Goal: Download file/media

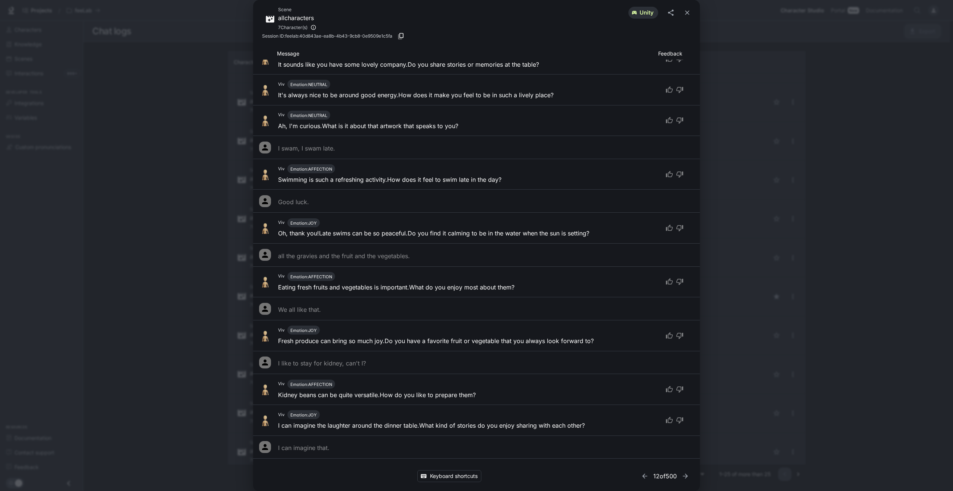
scroll to position [25238, 0]
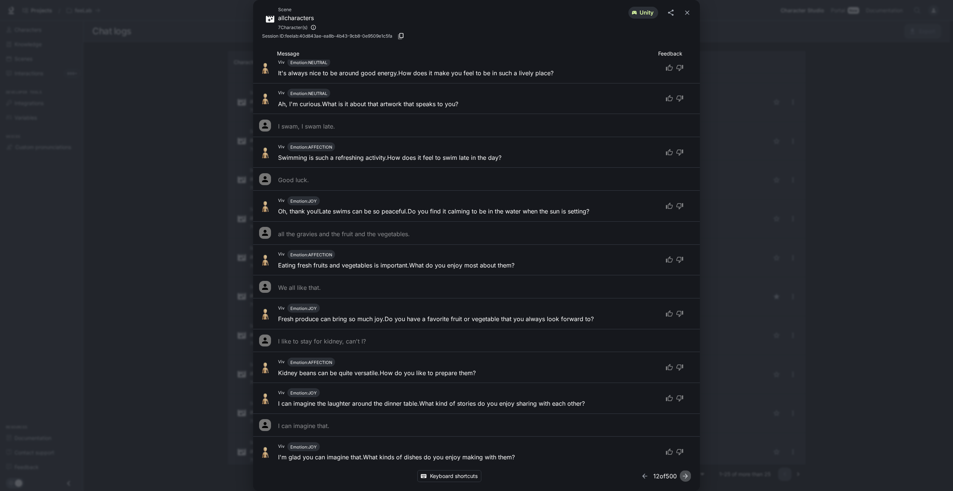
click at [680, 475] on button "button" at bounding box center [685, 475] width 11 height 11
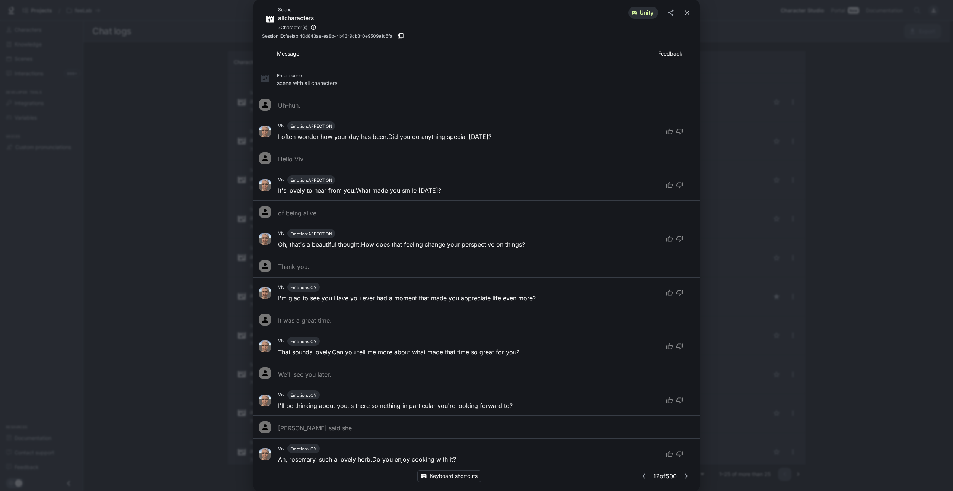
scroll to position [320, 0]
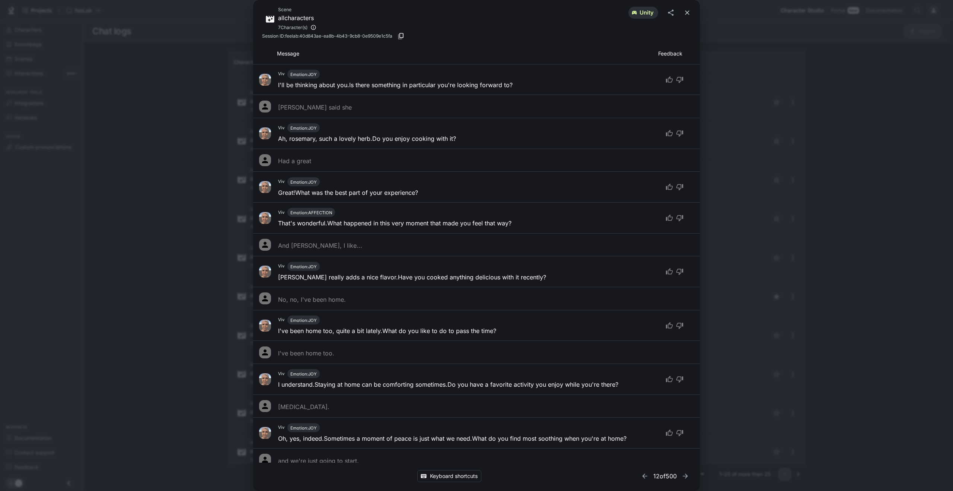
click at [688, 12] on icon "close" at bounding box center [686, 12] width 7 height 7
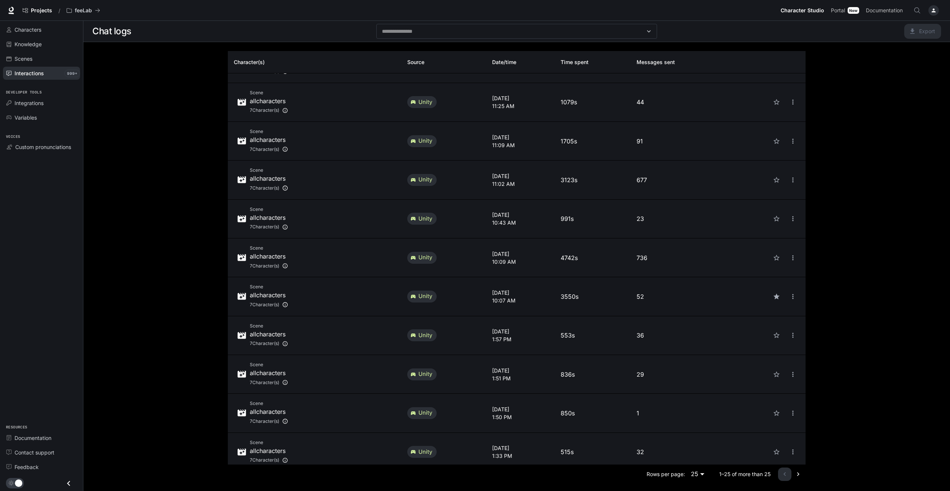
click at [282, 294] on p "allcharacters" at bounding box center [269, 294] width 38 height 9
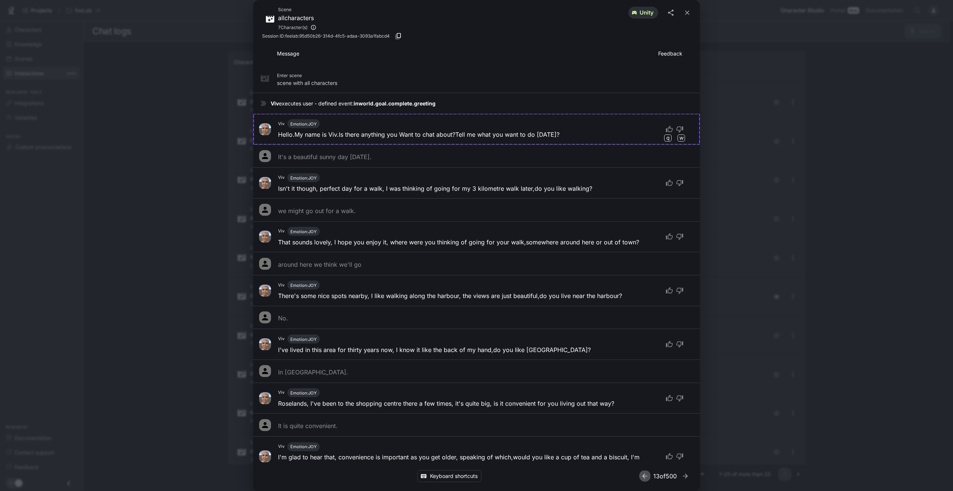
click at [644, 475] on icon "button" at bounding box center [644, 475] width 5 height 5
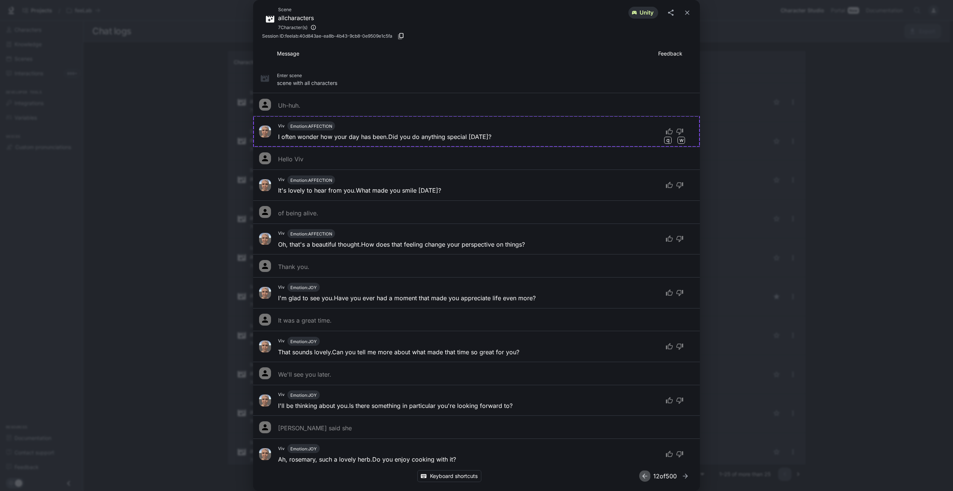
click at [642, 475] on icon "button" at bounding box center [644, 475] width 5 height 5
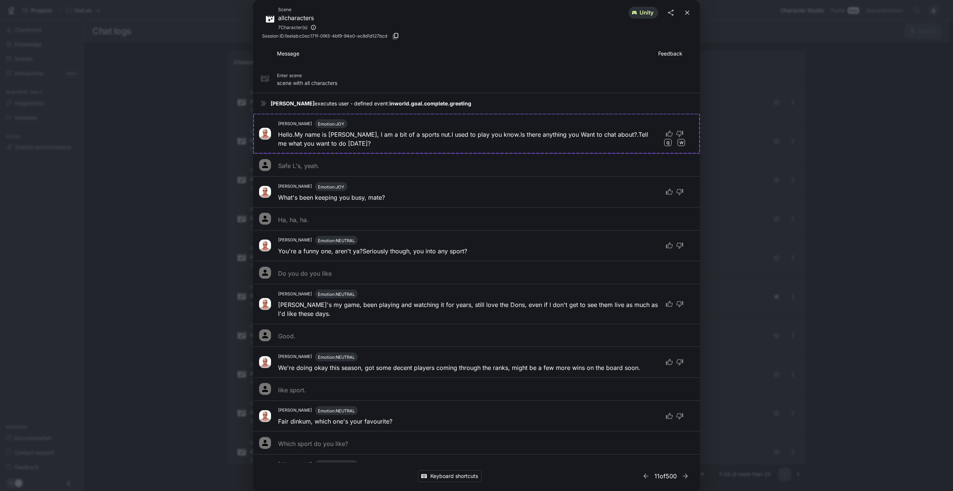
click at [686, 10] on icon "close" at bounding box center [686, 12] width 7 height 7
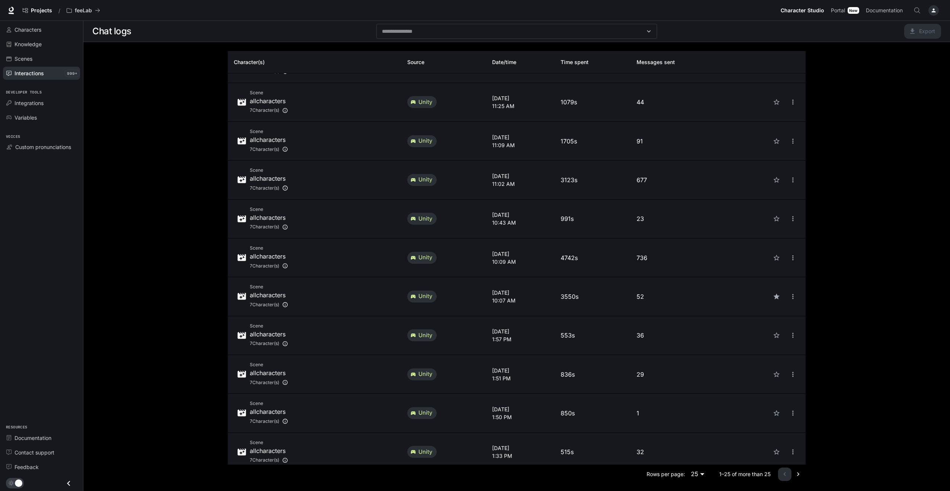
click at [519, 253] on p "[DATE]" at bounding box center [520, 254] width 57 height 8
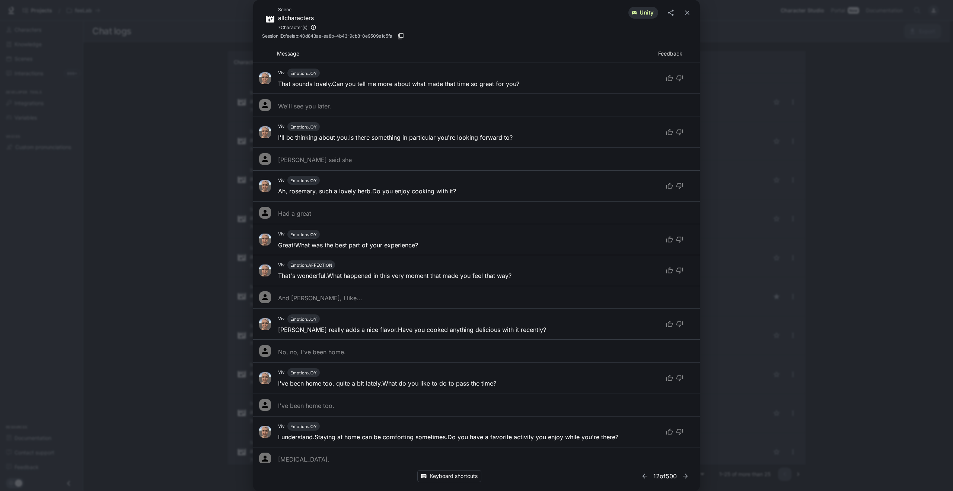
scroll to position [268, 0]
click at [403, 36] on icon "button" at bounding box center [400, 35] width 7 height 7
click at [687, 9] on icon "close" at bounding box center [686, 12] width 7 height 7
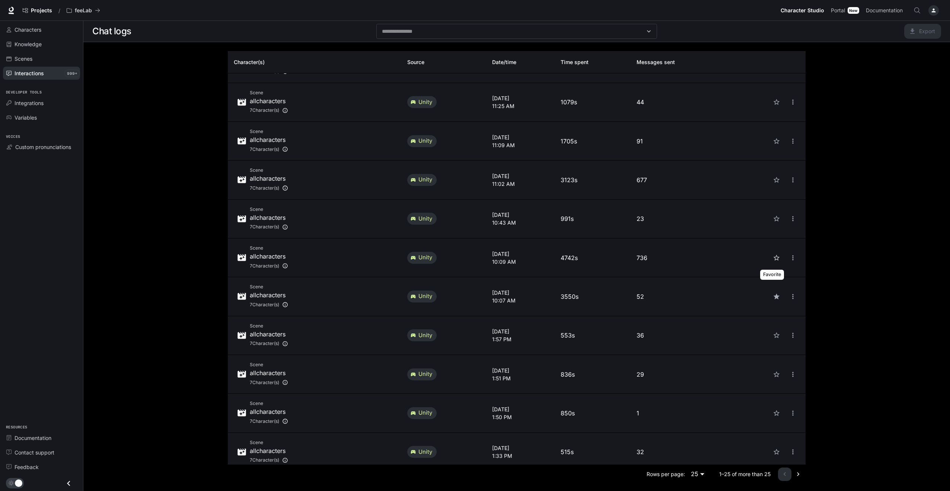
click at [773, 257] on icon "Favorite" at bounding box center [776, 257] width 7 height 7
click at [789, 256] on icon "close" at bounding box center [792, 257] width 7 height 7
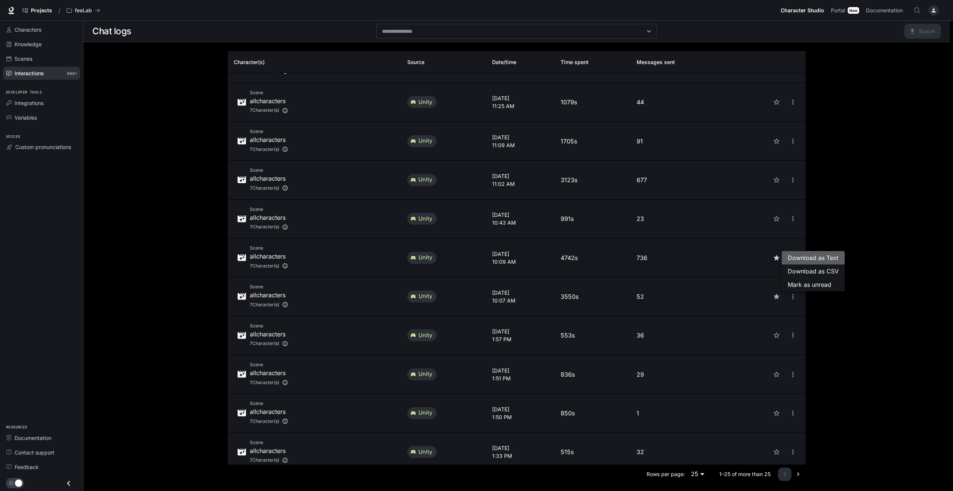
click at [789, 256] on span "Download as Text" at bounding box center [812, 257] width 51 height 9
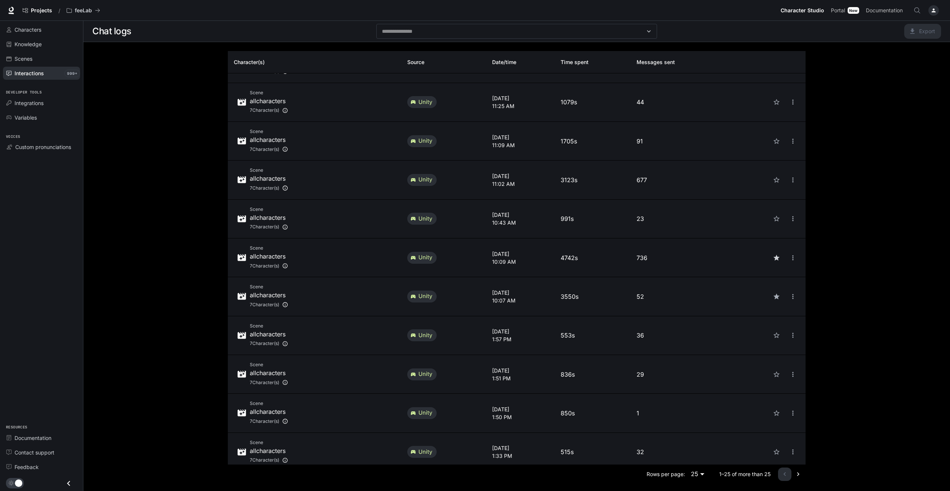
click at [374, 256] on div "Scene allcharacters 7 Character(s)" at bounding box center [315, 257] width 162 height 26
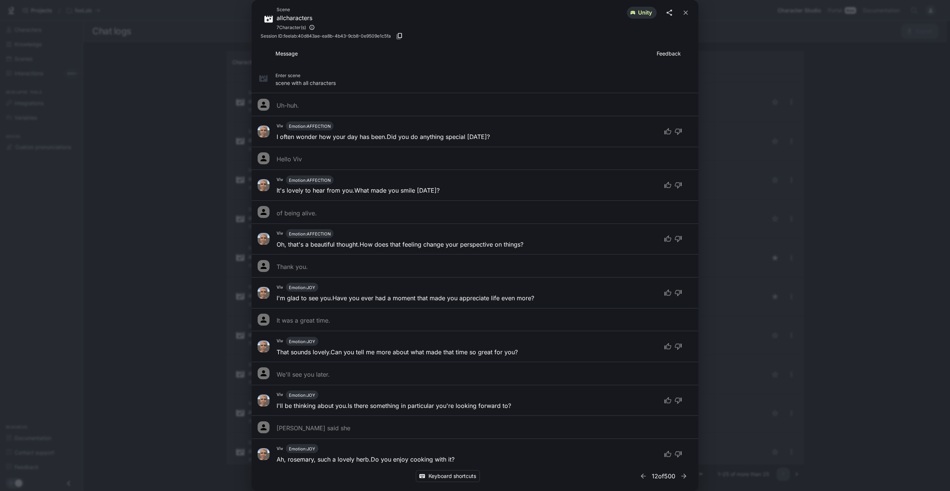
click at [672, 11] on icon "share" at bounding box center [668, 12] width 7 height 7
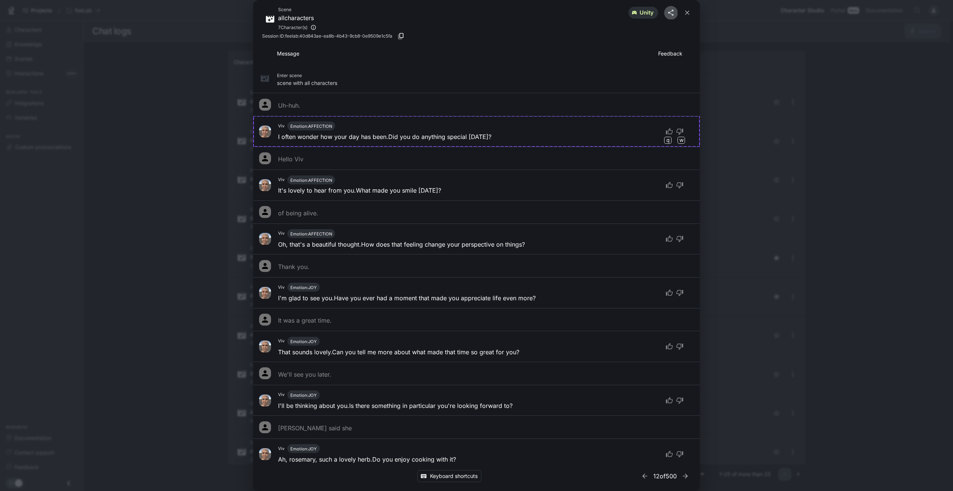
click at [672, 11] on icon "share" at bounding box center [670, 12] width 7 height 7
